Goal: Navigation & Orientation: Find specific page/section

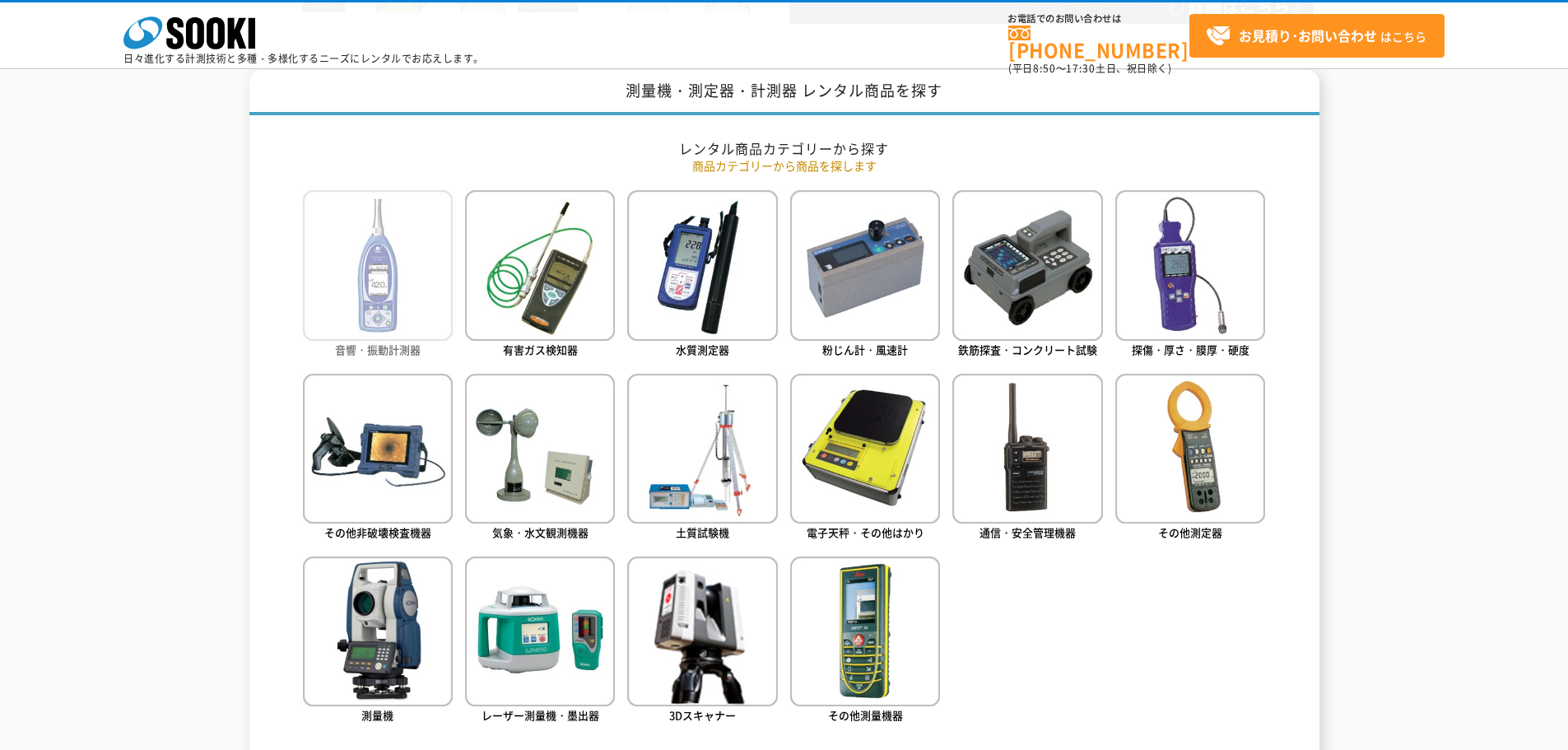
scroll to position [659, 0]
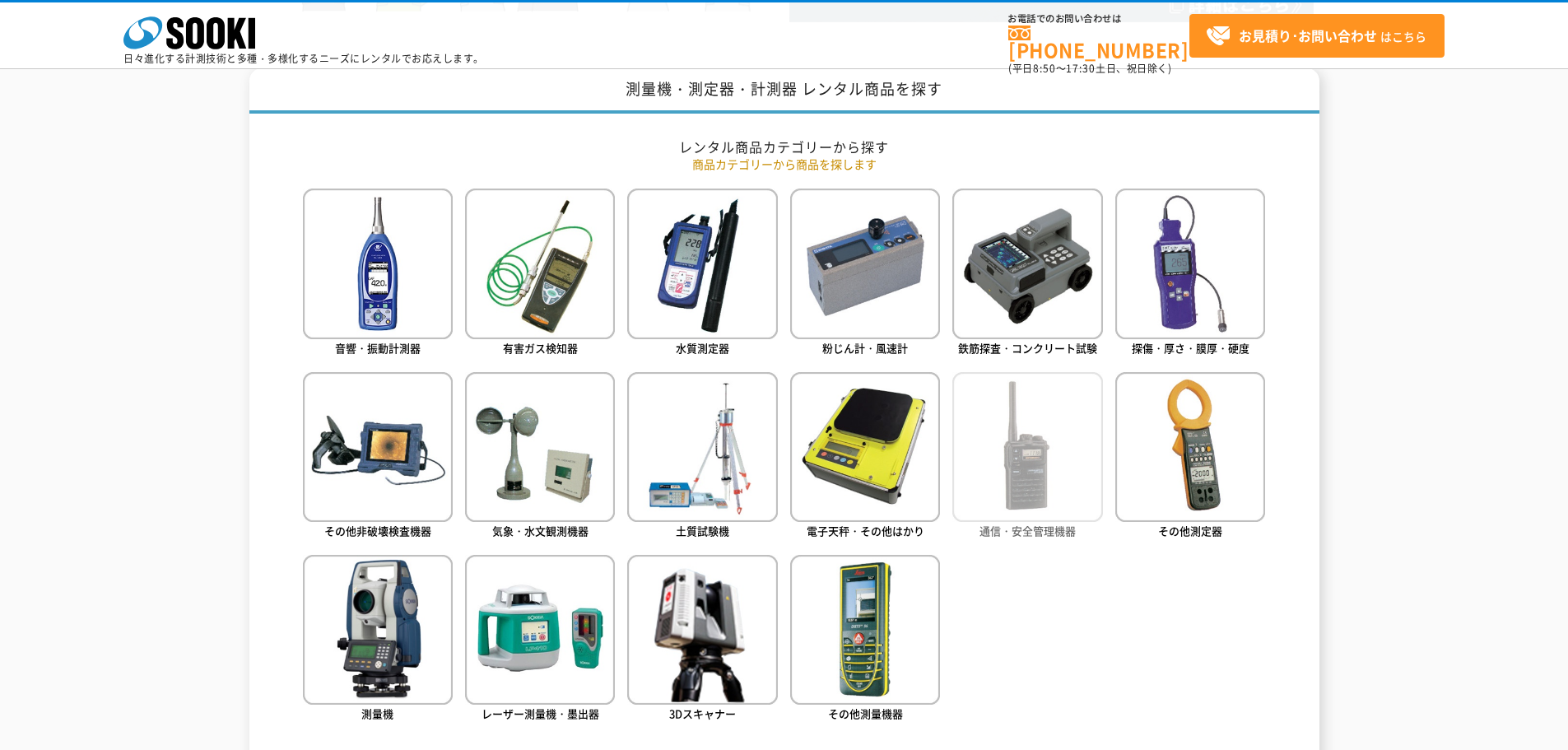
click at [982, 470] on img at bounding box center [1027, 447] width 150 height 150
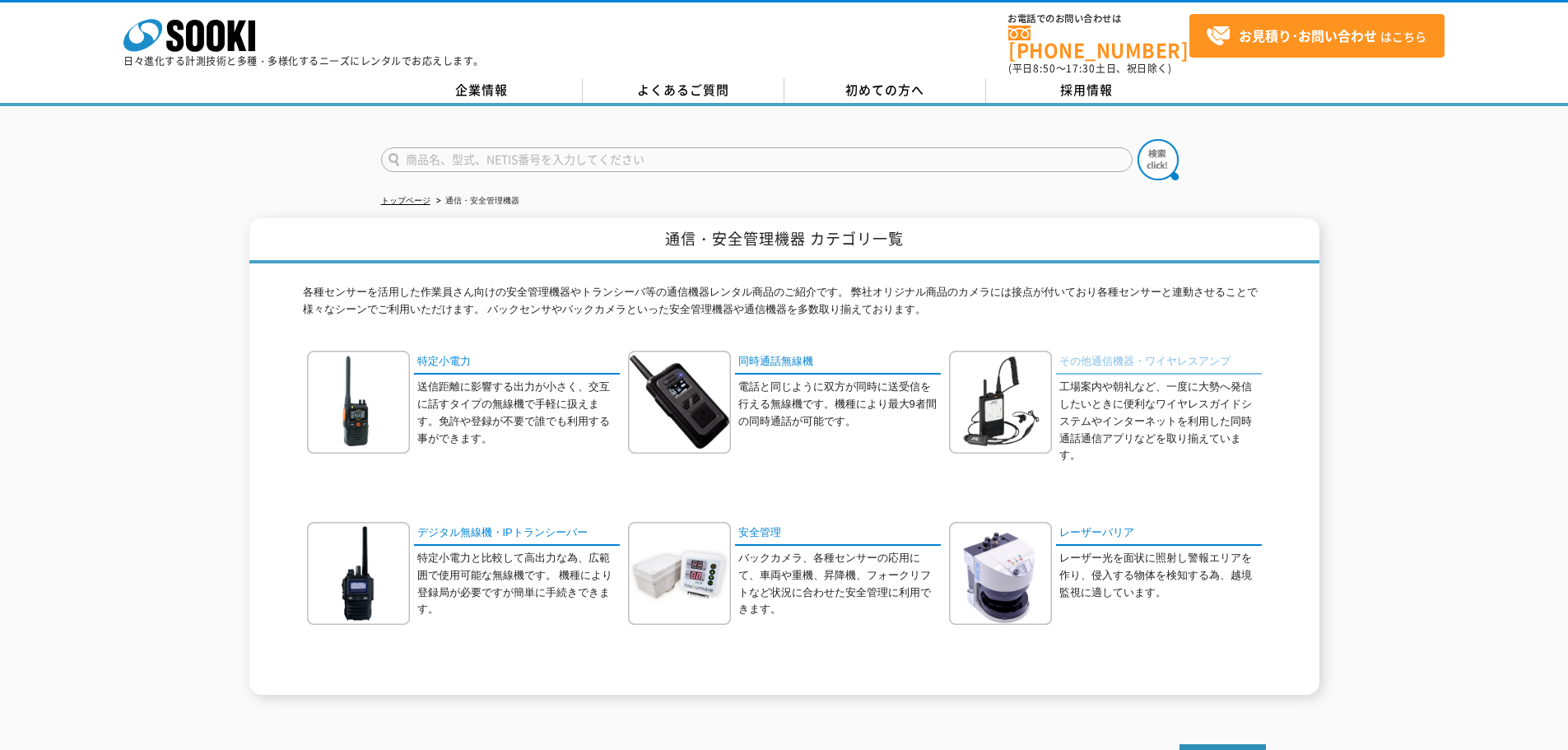
click at [1074, 356] on link "その他通信機器・ワイヤレスアンプ" at bounding box center [1159, 362] width 206 height 24
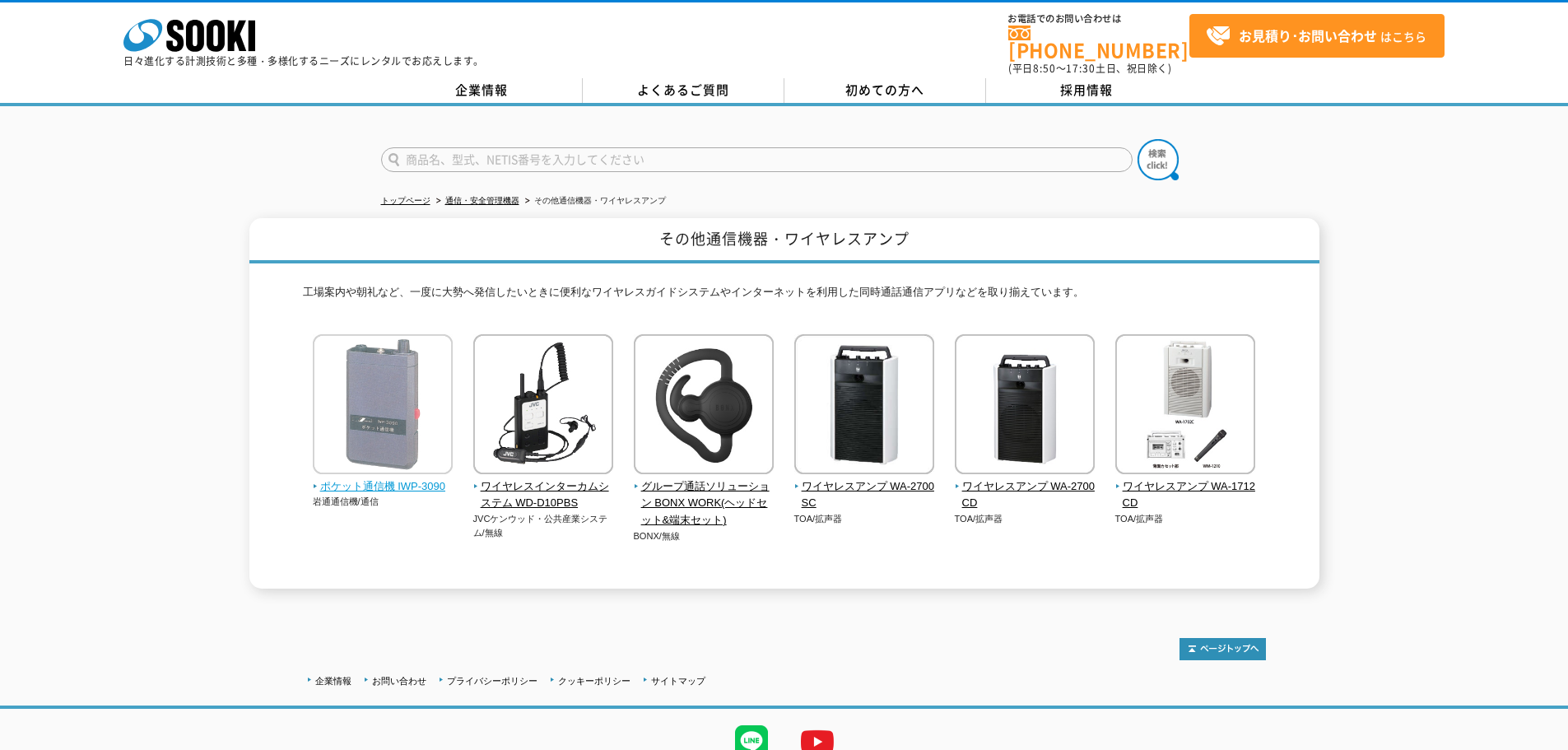
click at [387, 379] on img at bounding box center [383, 406] width 140 height 144
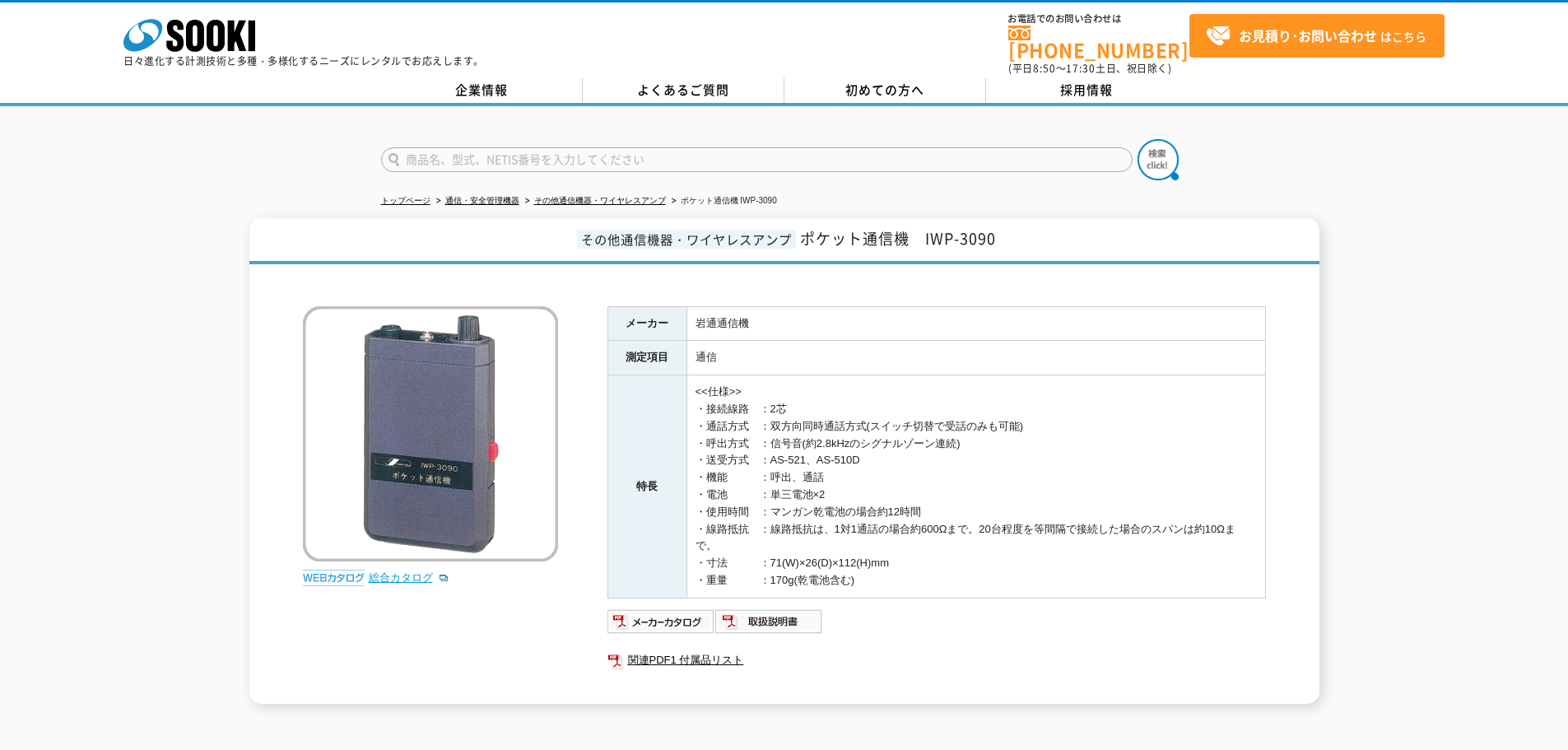
click at [388, 571] on link "総合カタログ" at bounding box center [409, 577] width 80 height 13
